Goal: Task Accomplishment & Management: Use online tool/utility

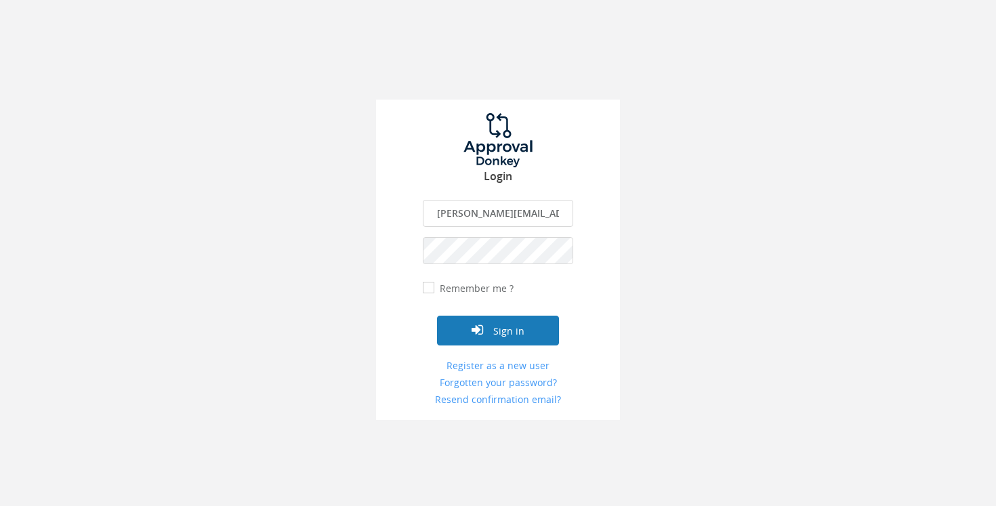
click at [470, 327] on button "Sign in" at bounding box center [498, 331] width 122 height 30
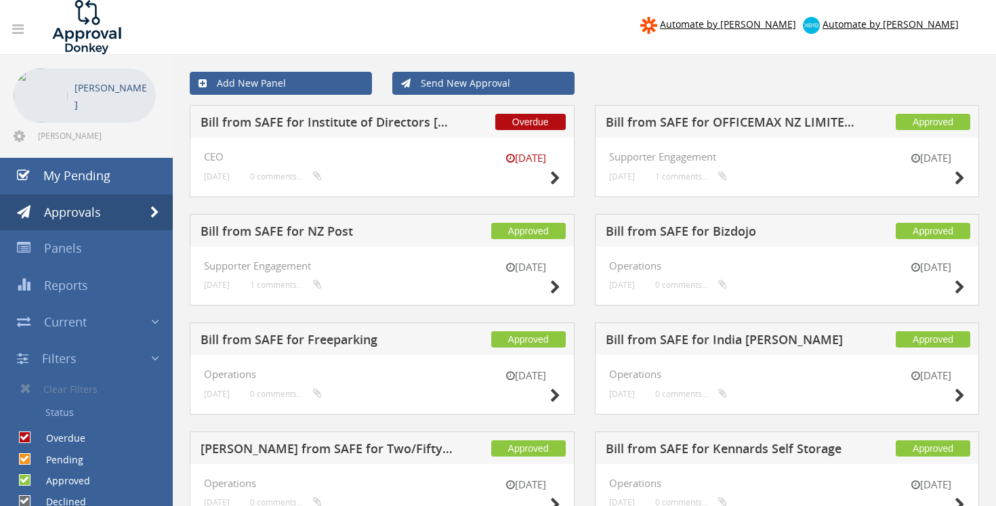
click at [241, 123] on h5 "Bill from SAFE for Institute of Directors [GEOGRAPHIC_DATA]" at bounding box center [328, 124] width 254 height 17
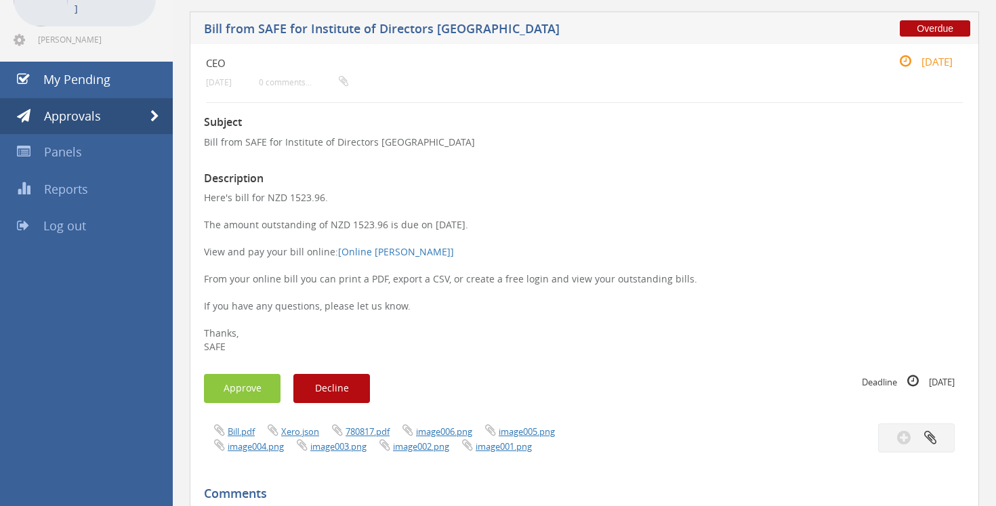
scroll to position [108, 0]
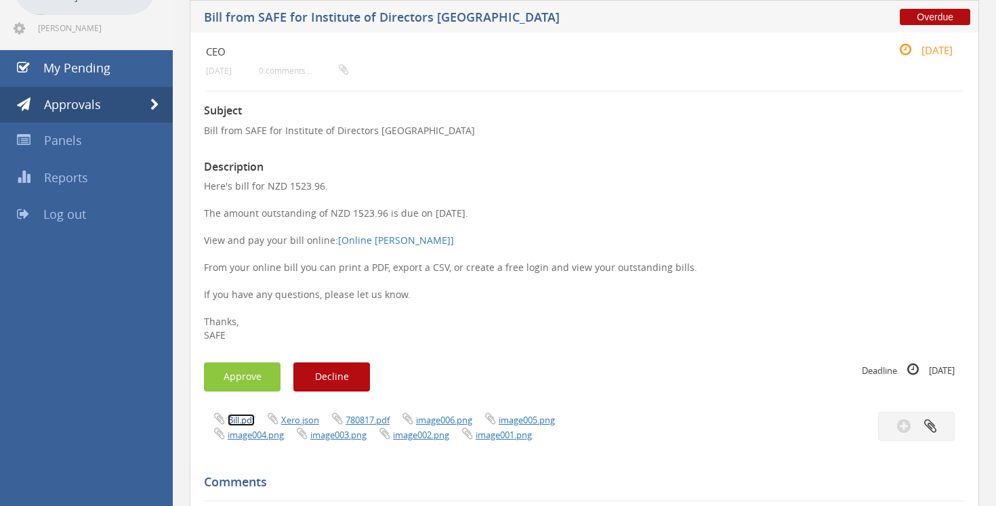
click at [236, 419] on link "Bill.pdf" at bounding box center [241, 420] width 27 height 12
click at [264, 376] on button "Approve" at bounding box center [242, 377] width 77 height 29
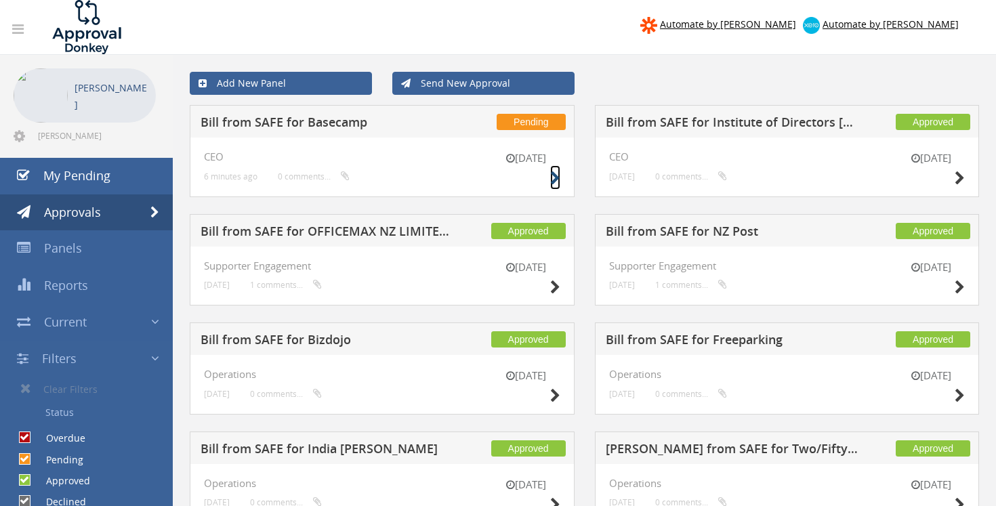
click at [555, 172] on icon at bounding box center [555, 178] width 10 height 14
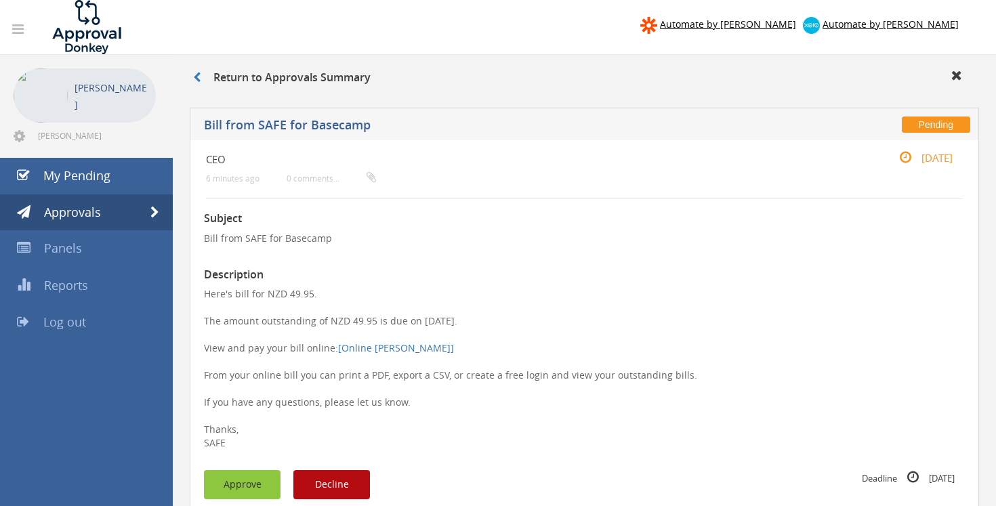
click at [260, 487] on button "Approve" at bounding box center [242, 484] width 77 height 29
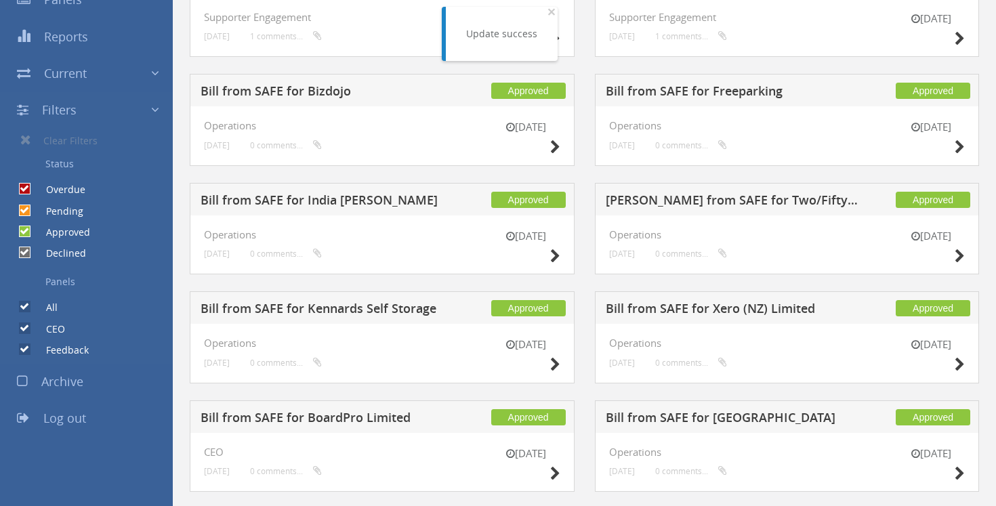
scroll to position [274, 0]
